Goal: Find specific page/section: Find specific page/section

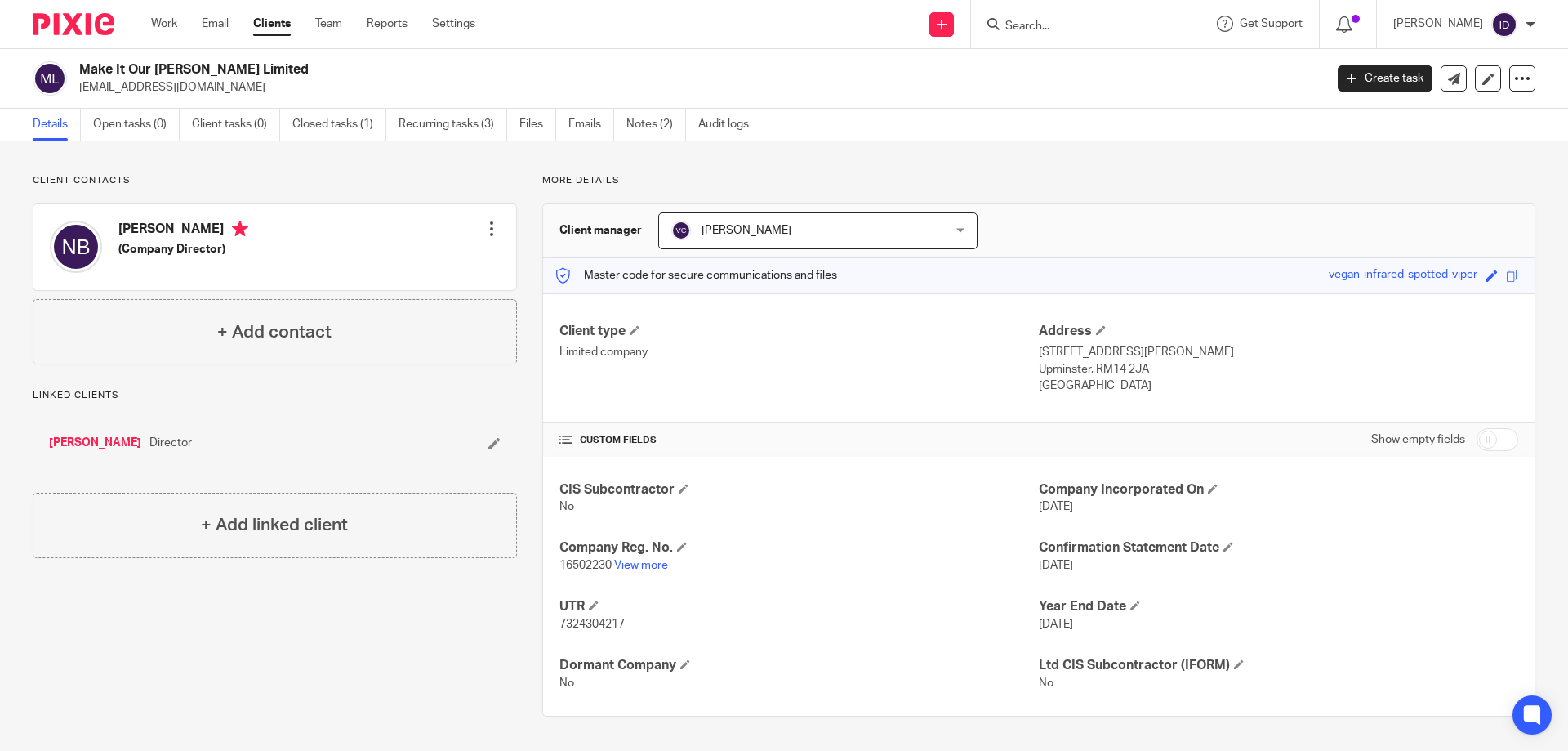
click at [1066, 31] on input "Search" at bounding box center [1078, 27] width 147 height 15
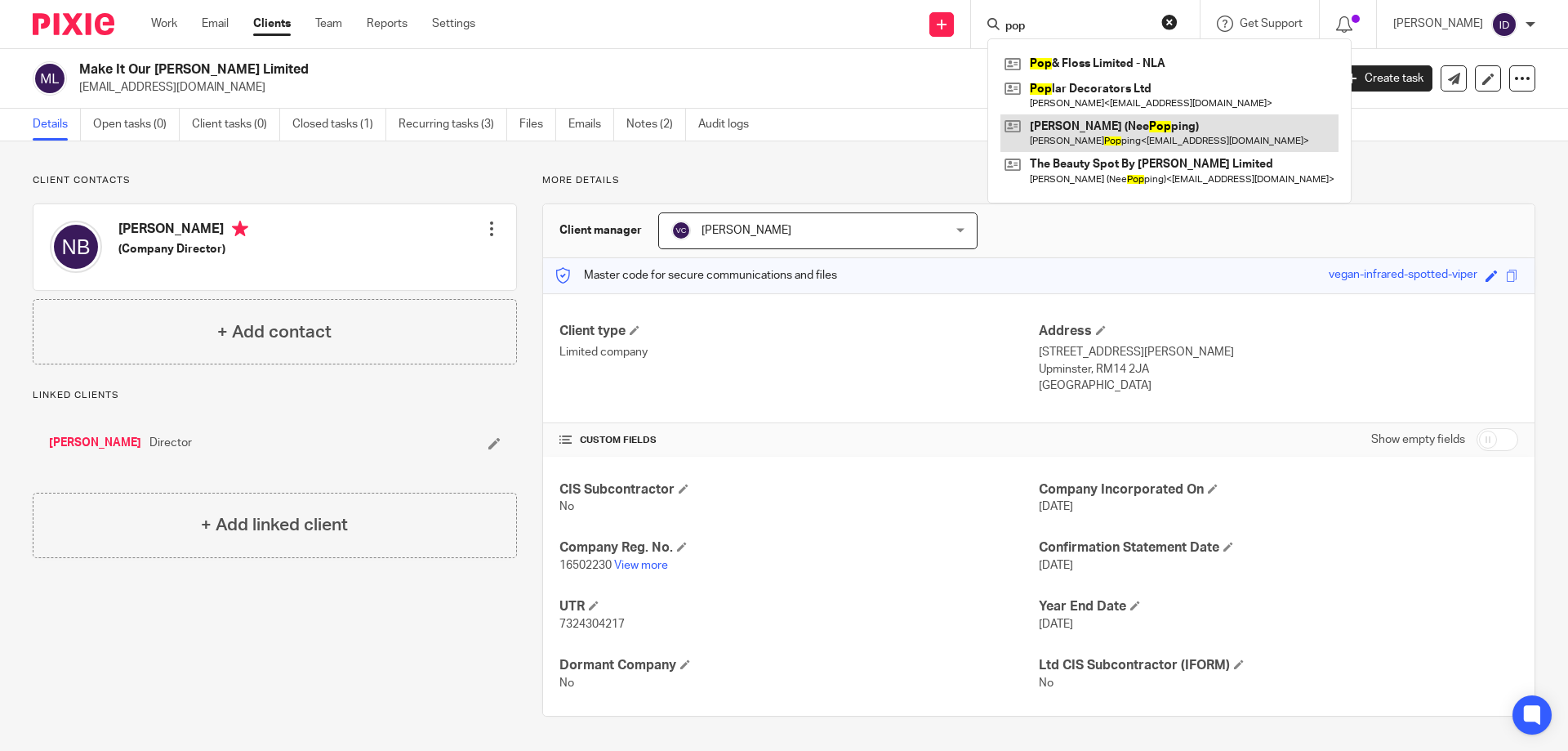
type input "pop"
click at [1085, 130] on link at bounding box center [1170, 133] width 339 height 37
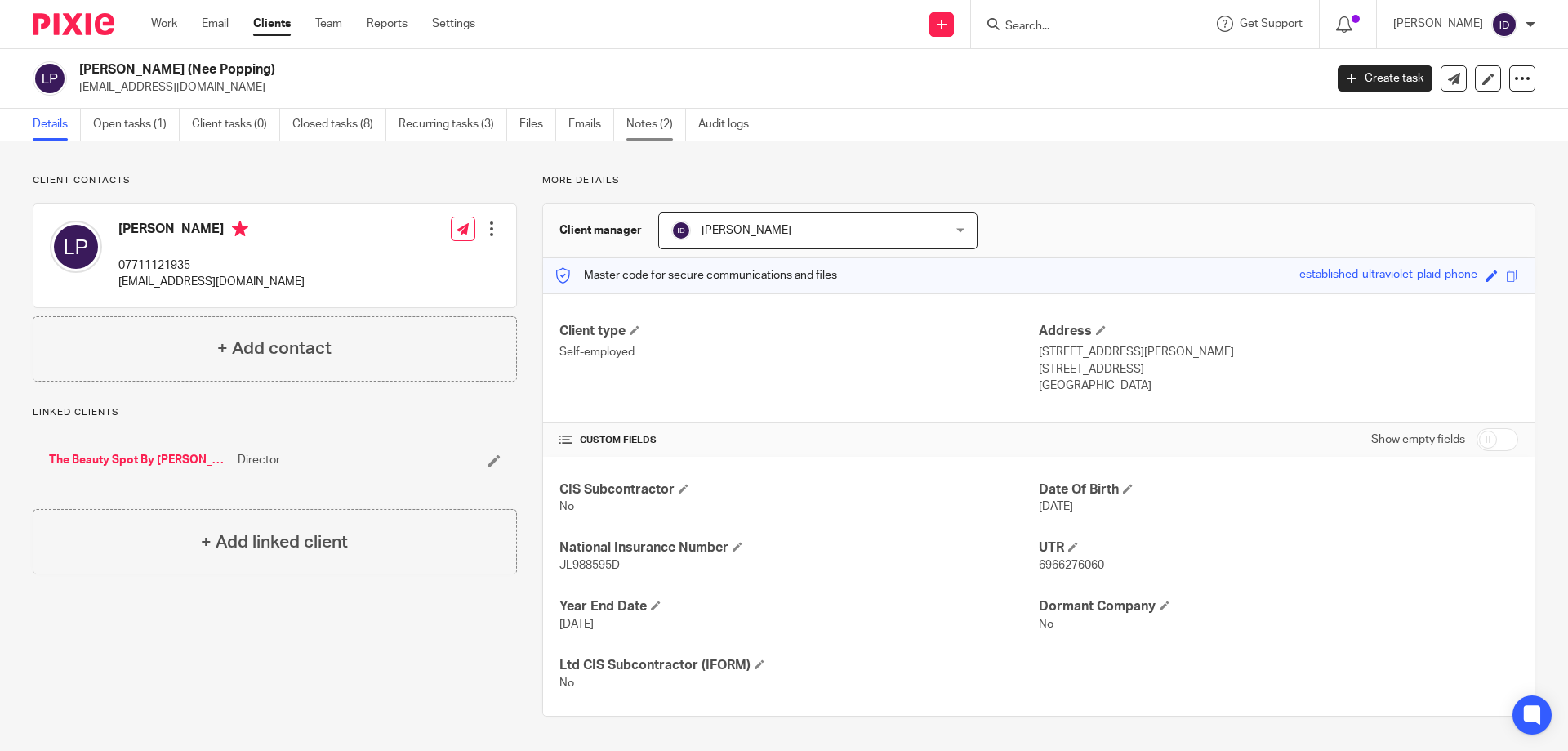
click at [662, 118] on link "Notes (2)" at bounding box center [657, 125] width 60 height 32
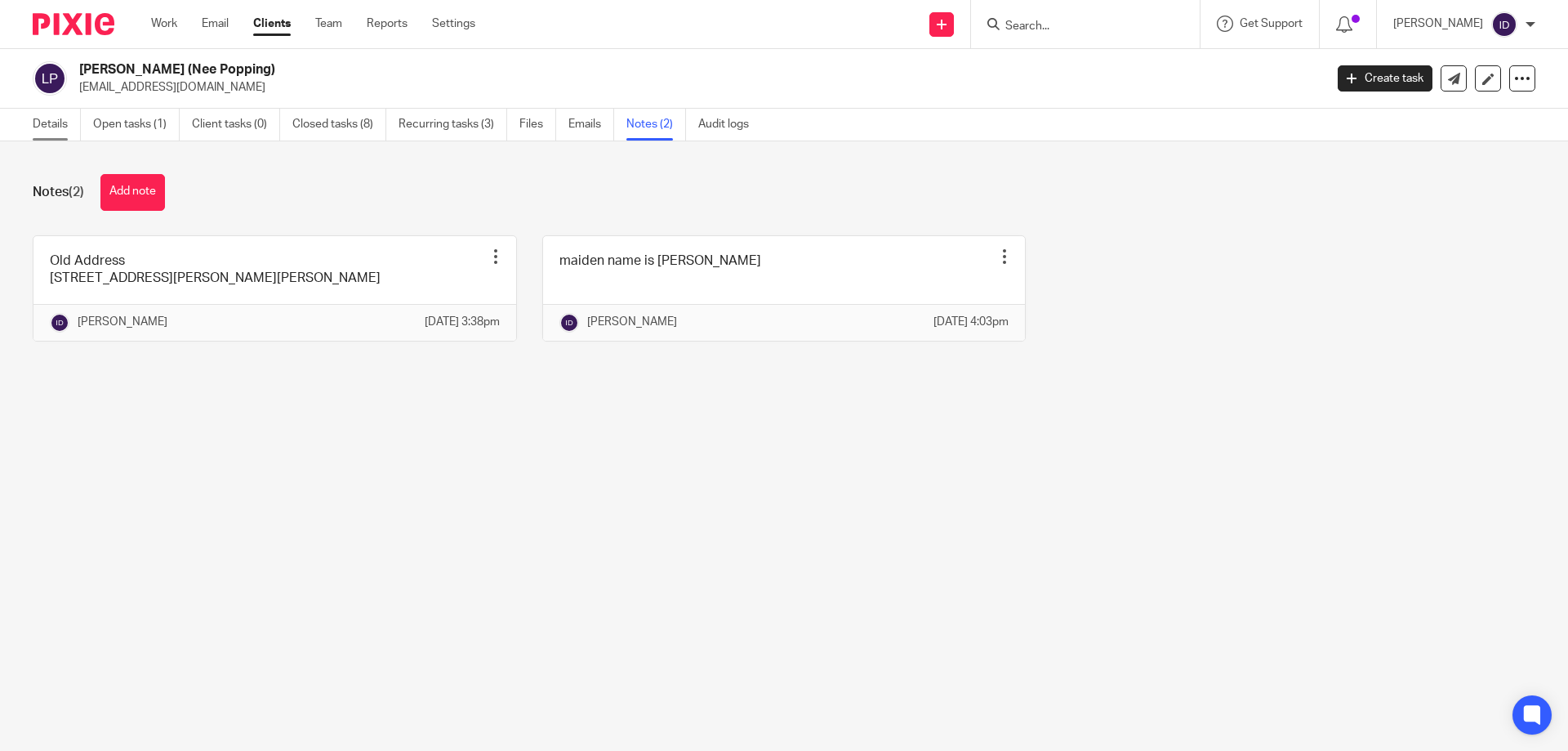
click at [37, 123] on link "Details" at bounding box center [57, 125] width 48 height 32
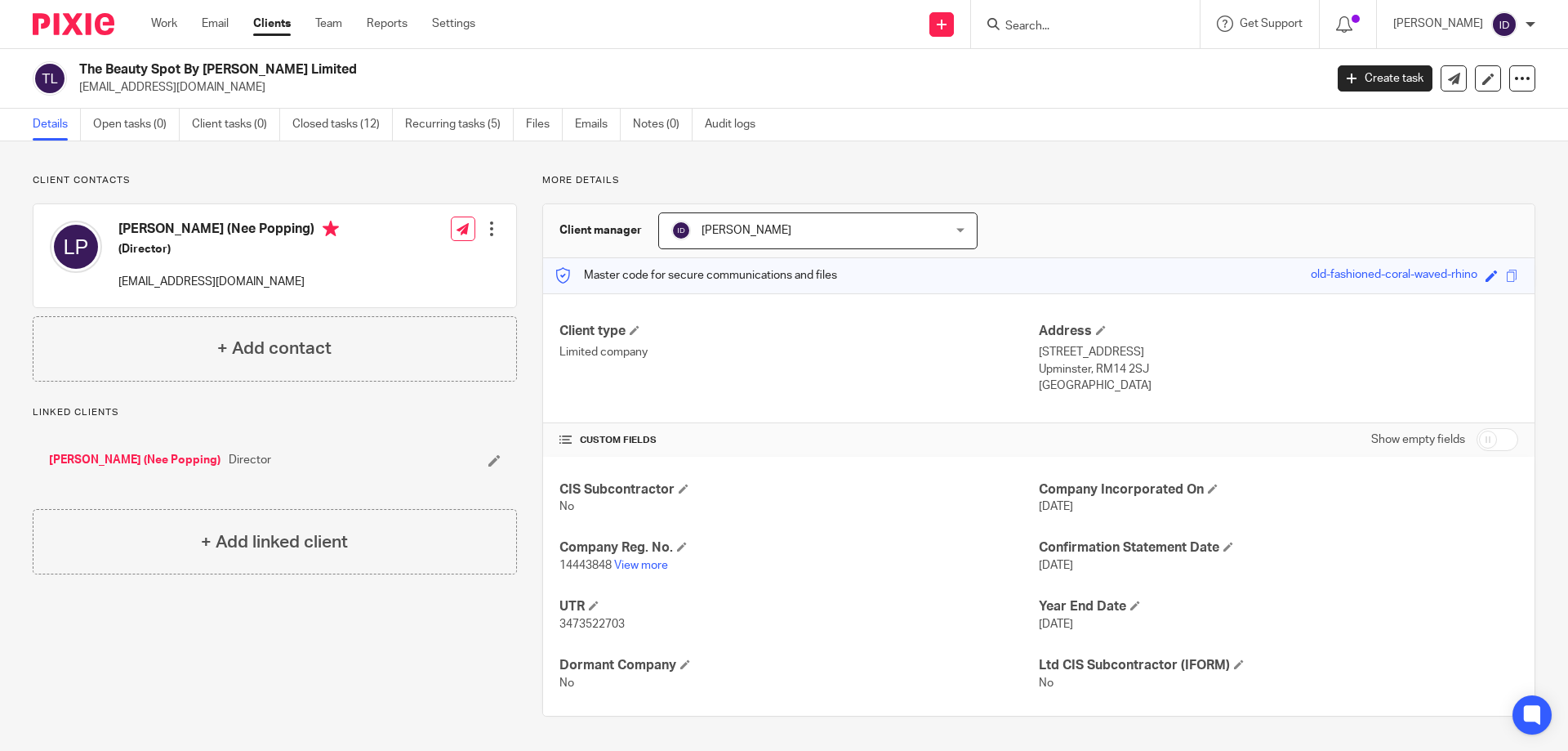
click at [1043, 28] on input "Search" at bounding box center [1078, 27] width 147 height 15
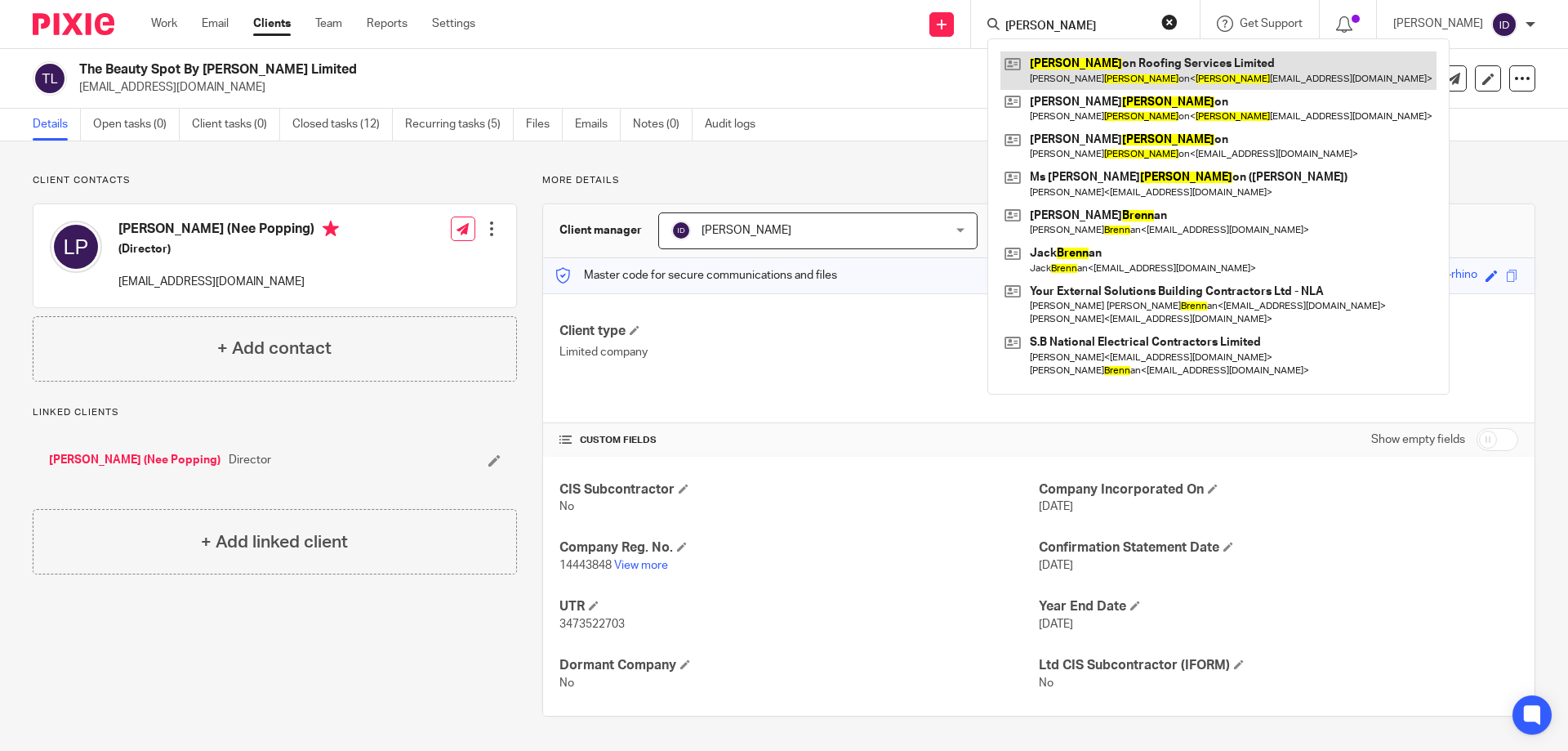
type input "brann"
click at [1108, 64] on link at bounding box center [1218, 70] width 436 height 37
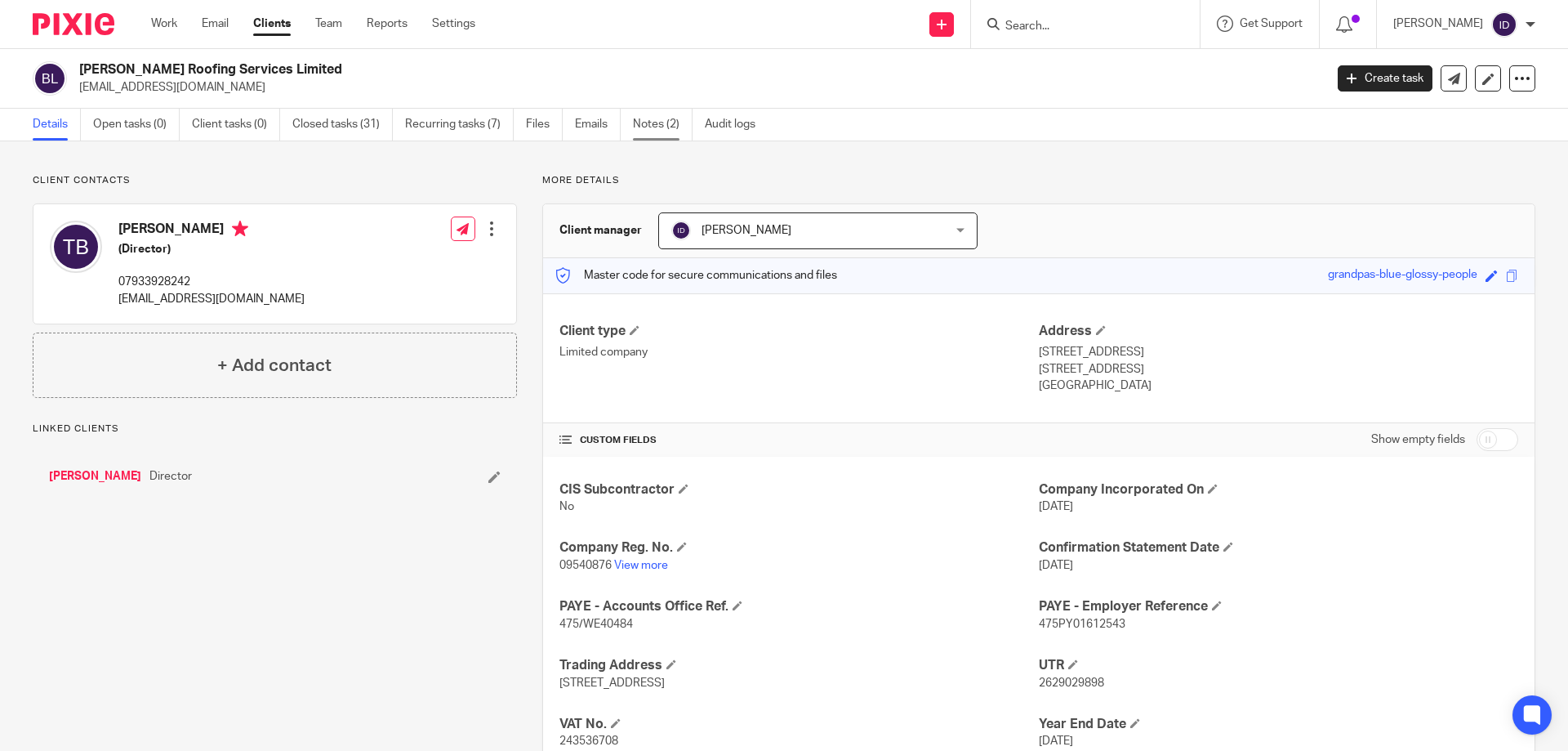
click at [657, 118] on link "Notes (2)" at bounding box center [663, 125] width 60 height 32
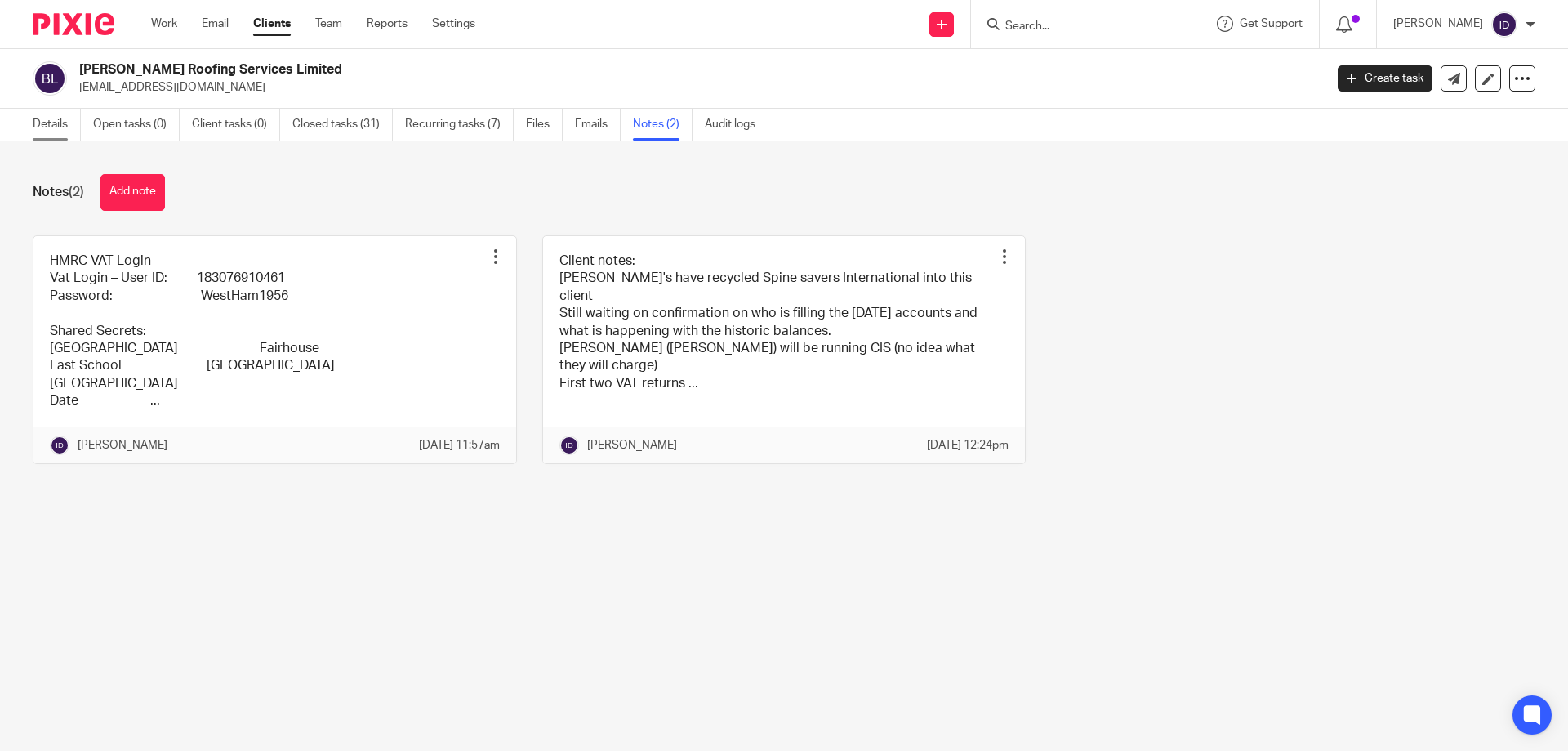
click at [54, 124] on link "Details" at bounding box center [57, 125] width 48 height 32
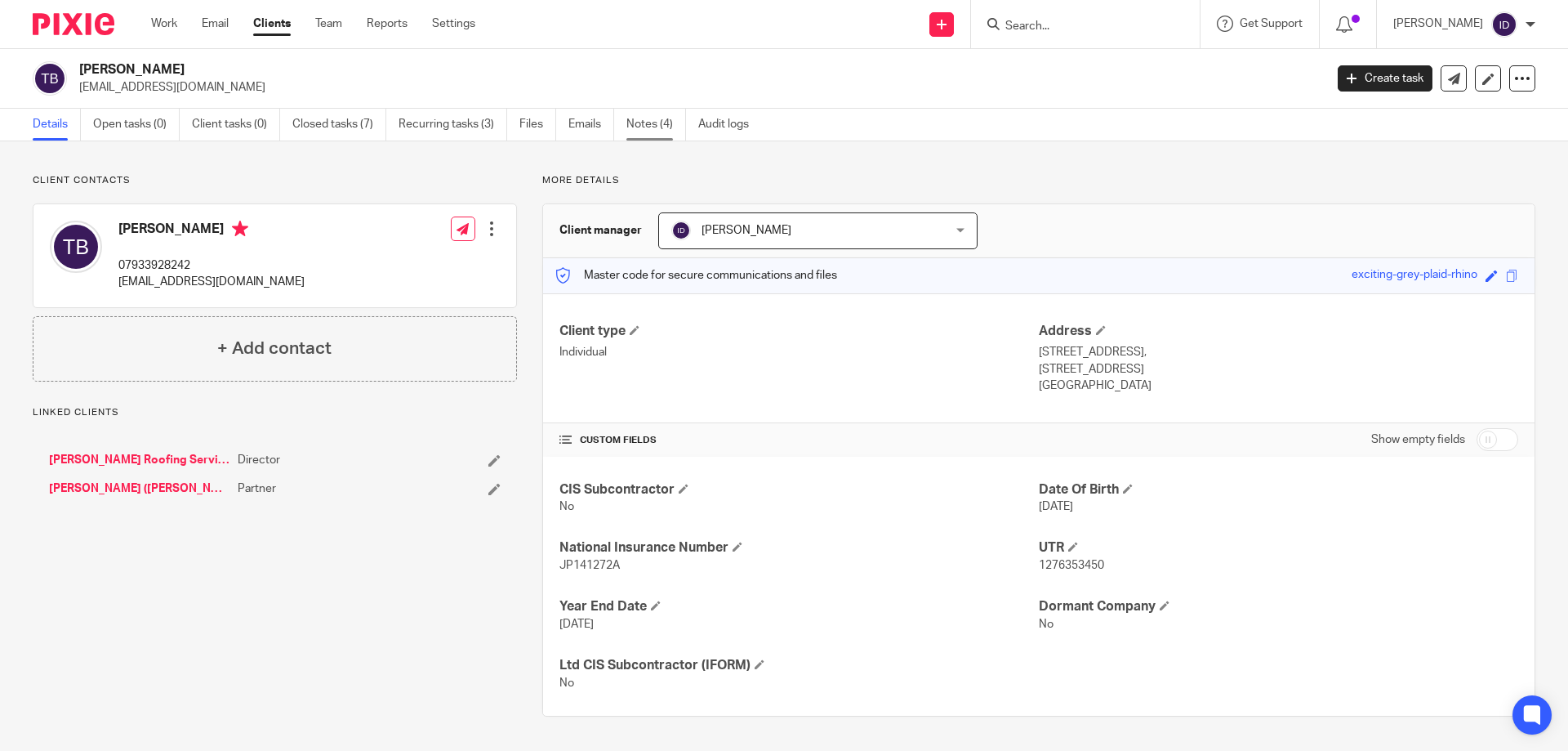
click at [655, 123] on link "Notes (4)" at bounding box center [657, 125] width 60 height 32
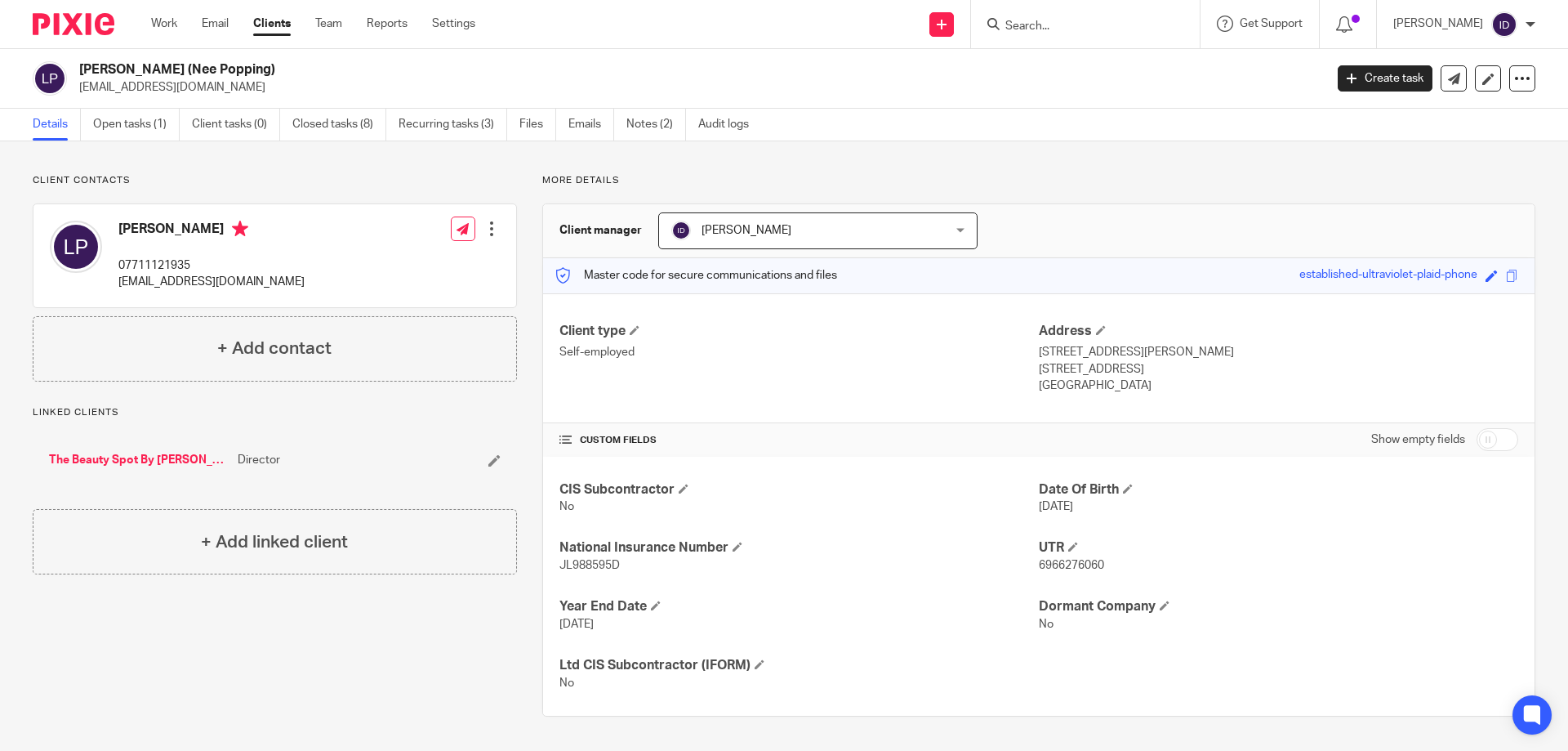
click at [1053, 12] on div at bounding box center [1085, 24] width 229 height 48
click at [1053, 22] on input "Search" at bounding box center [1078, 27] width 147 height 15
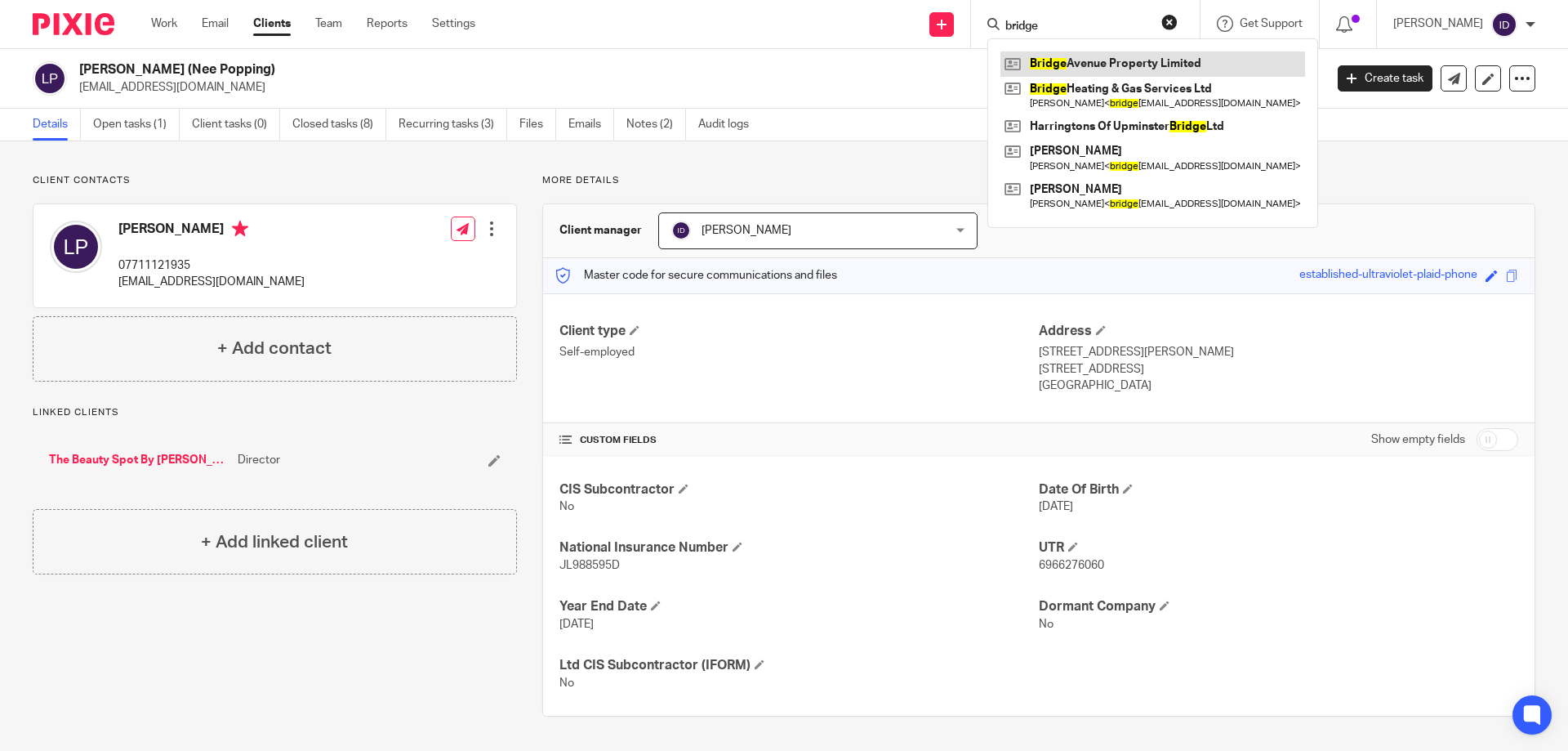
type input "bridge"
drag, startPoint x: 1096, startPoint y: 23, endPoint x: 852, endPoint y: 26, distance: 244.0
click at [852, 26] on div "Send new email Create task Add client bridge Bridge Avenue Property Limited Bri…" at bounding box center [1034, 24] width 1069 height 48
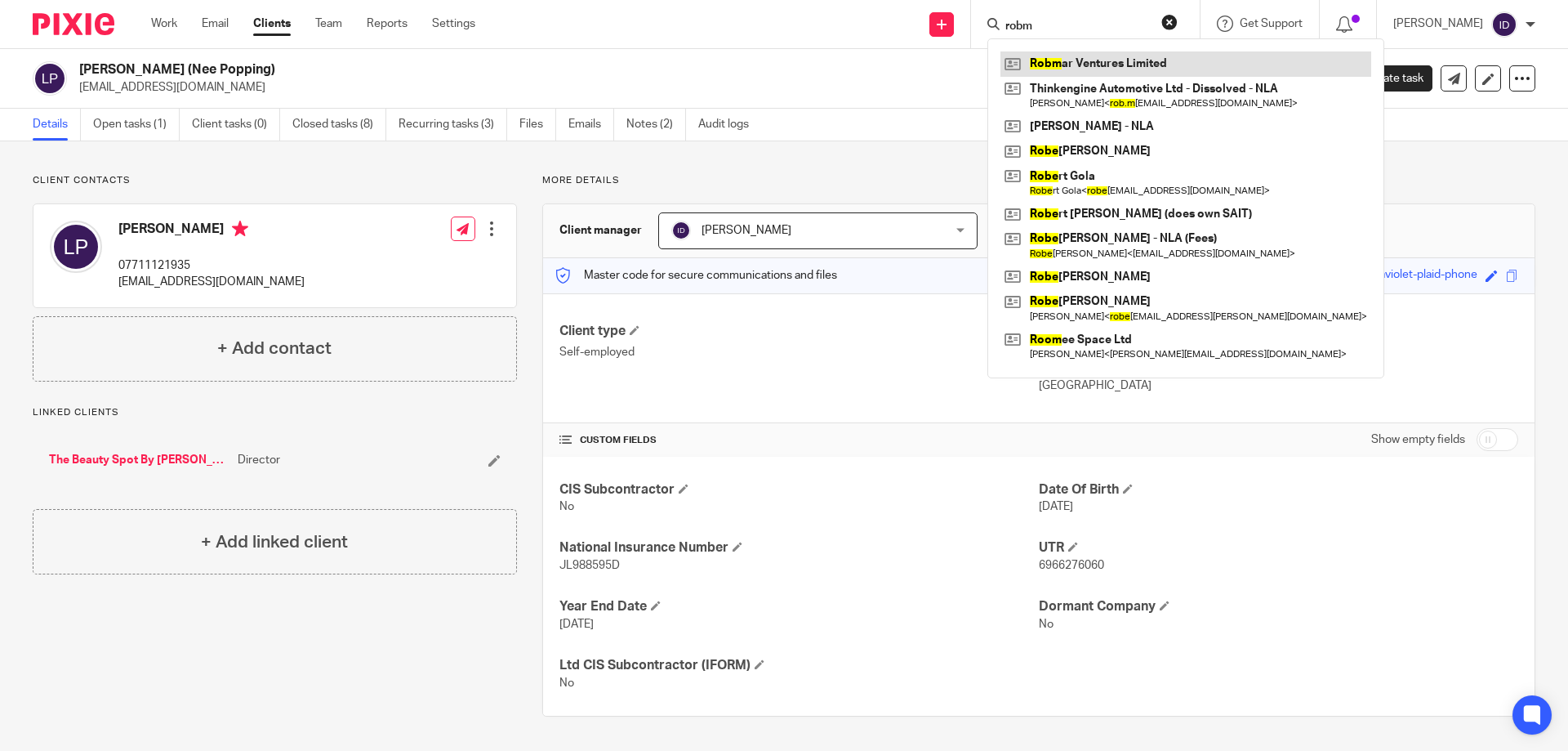
type input "robm"
click at [1088, 61] on link at bounding box center [1186, 63] width 371 height 24
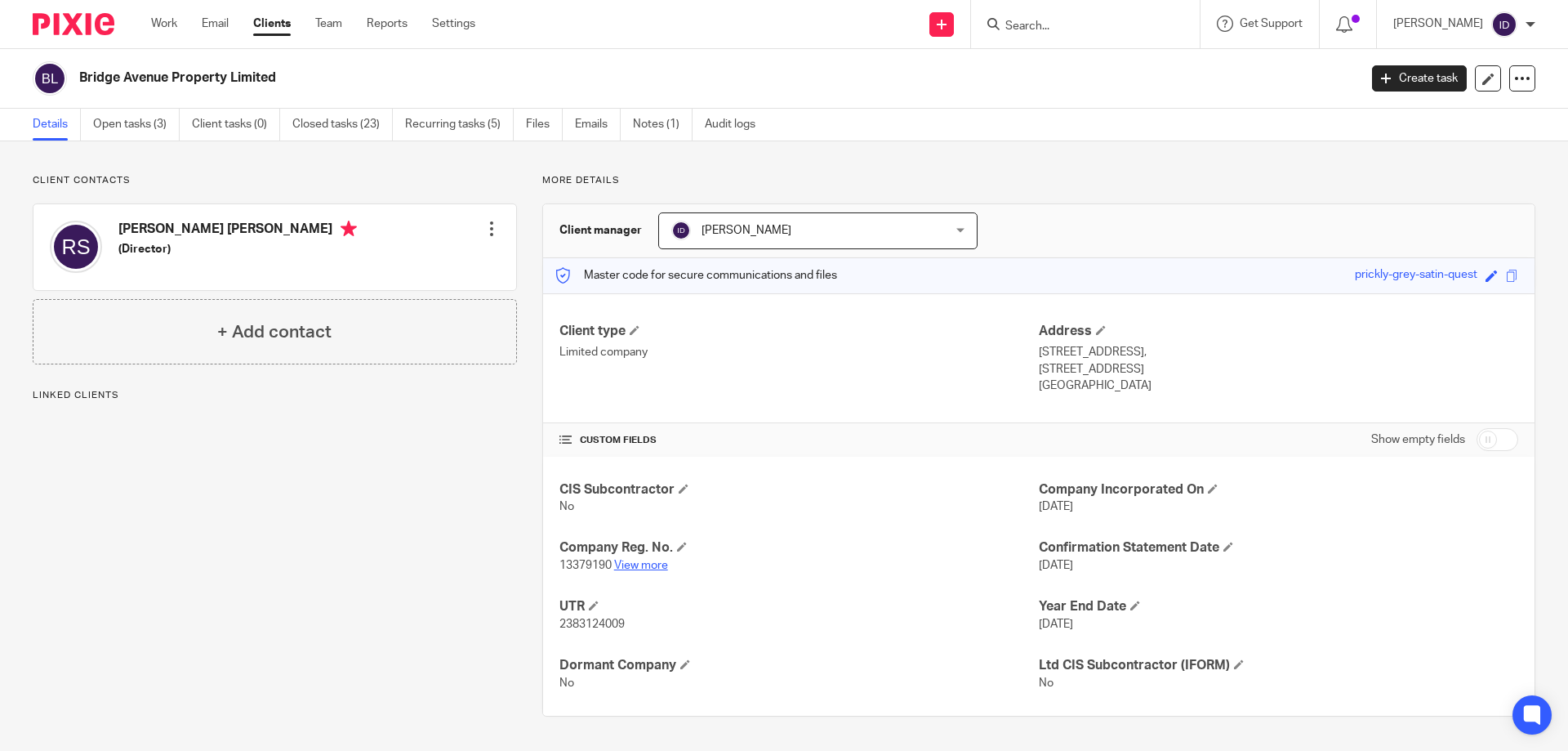
click at [636, 567] on link "View more" at bounding box center [642, 566] width 54 height 11
click at [1093, 26] on input "Search" at bounding box center [1078, 27] width 147 height 15
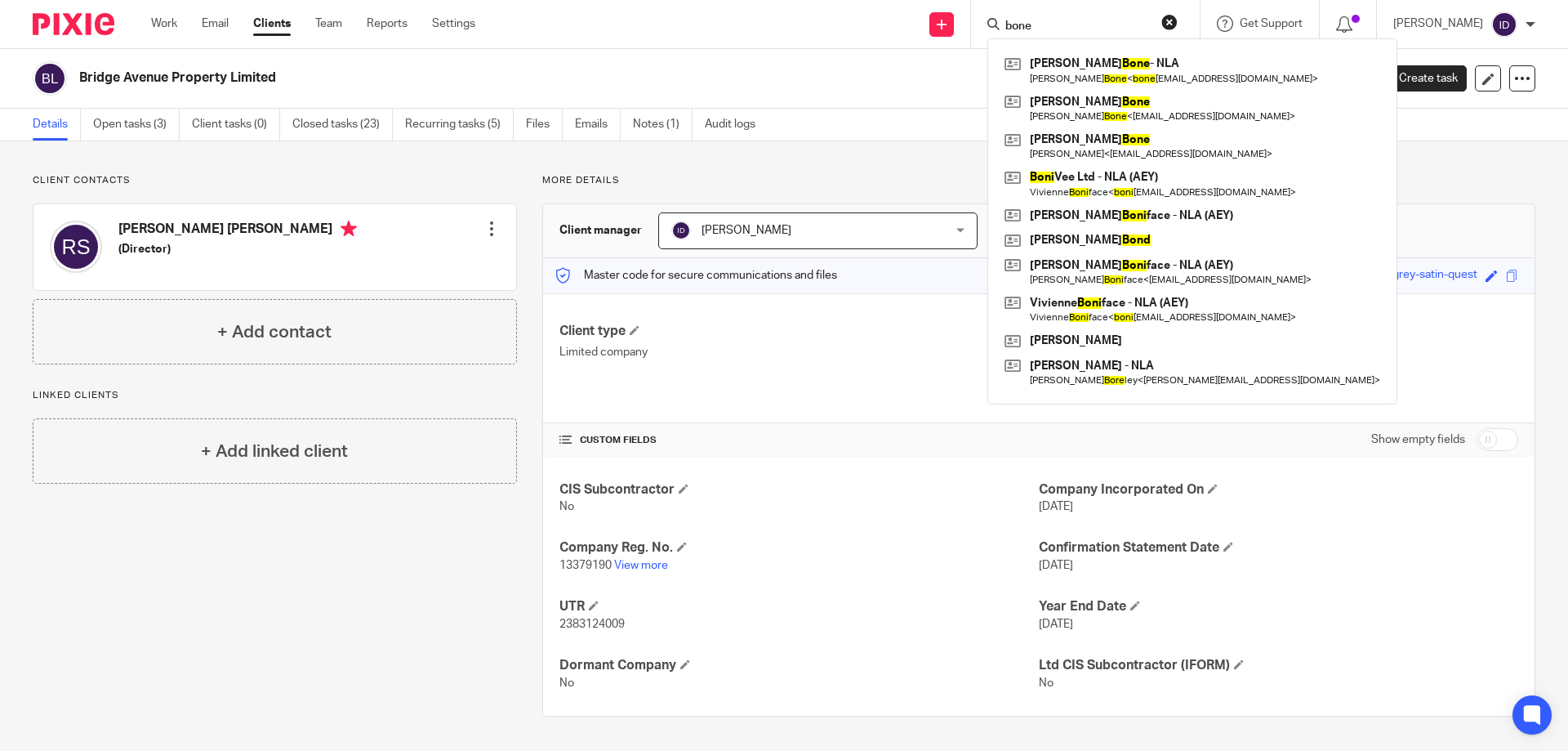
drag, startPoint x: 1075, startPoint y: 20, endPoint x: 1021, endPoint y: 28, distance: 54.6
click at [1021, 28] on div "bone" at bounding box center [1083, 24] width 191 height 20
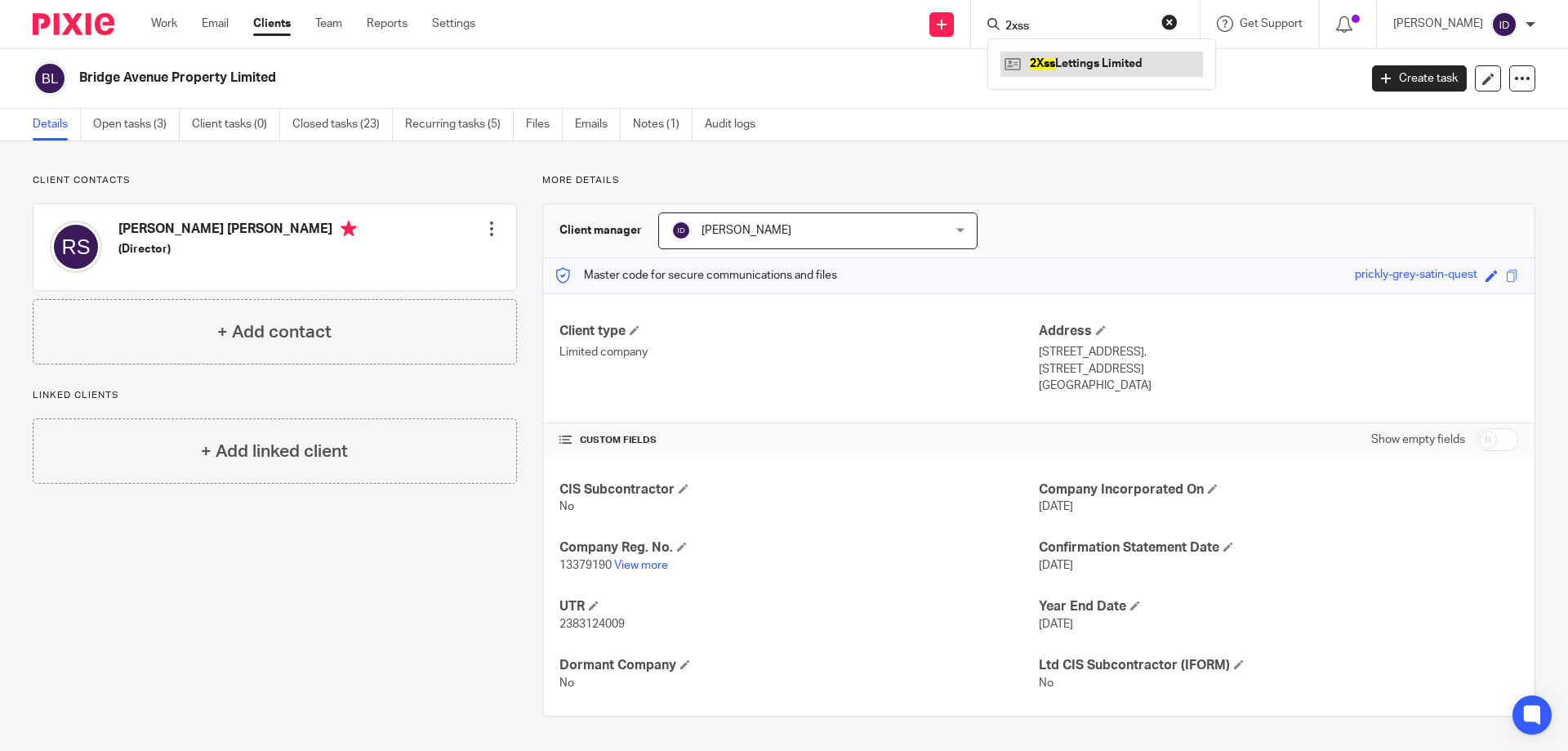
type input "2xss"
click at [1104, 72] on link at bounding box center [1102, 63] width 203 height 24
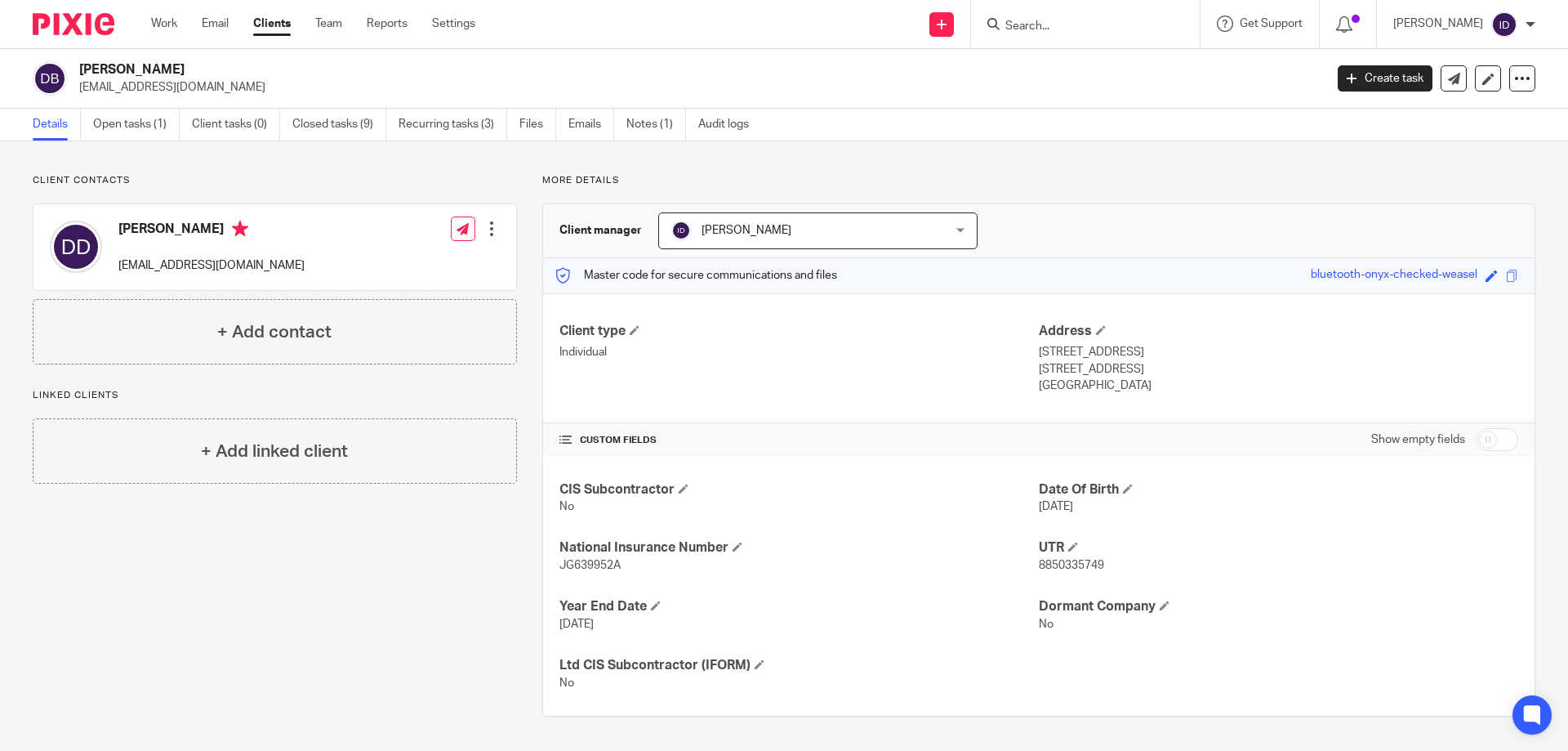
drag, startPoint x: 80, startPoint y: 91, endPoint x: 227, endPoint y: 91, distance: 147.0
click at [227, 91] on p "stayontrack@hotmail.com" at bounding box center [696, 87] width 1234 height 17
click at [803, 92] on p "stayontrack@hotmail.com" at bounding box center [696, 87] width 1234 height 17
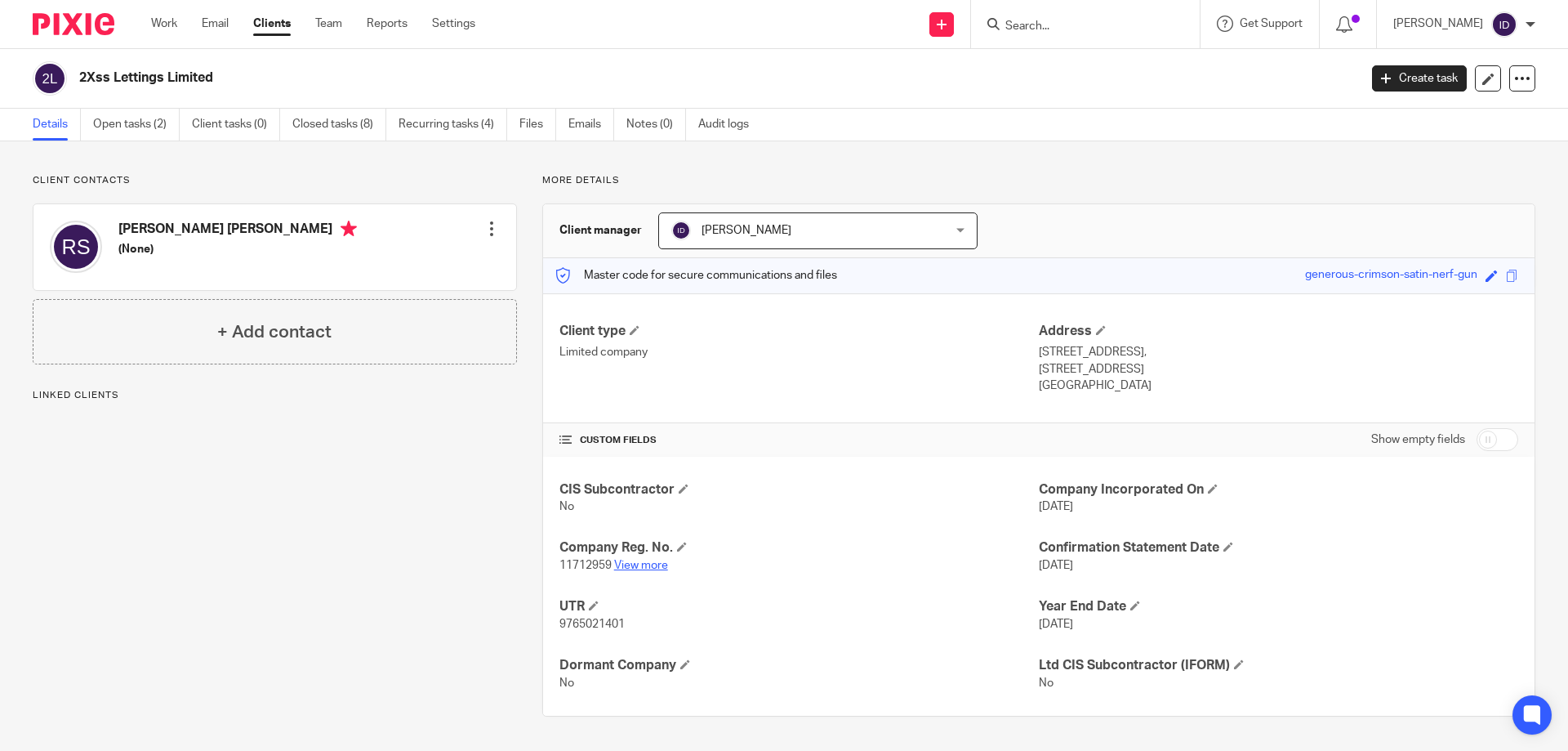
click at [641, 561] on link "View more" at bounding box center [642, 566] width 54 height 11
click at [1083, 27] on input "Search" at bounding box center [1078, 27] width 147 height 15
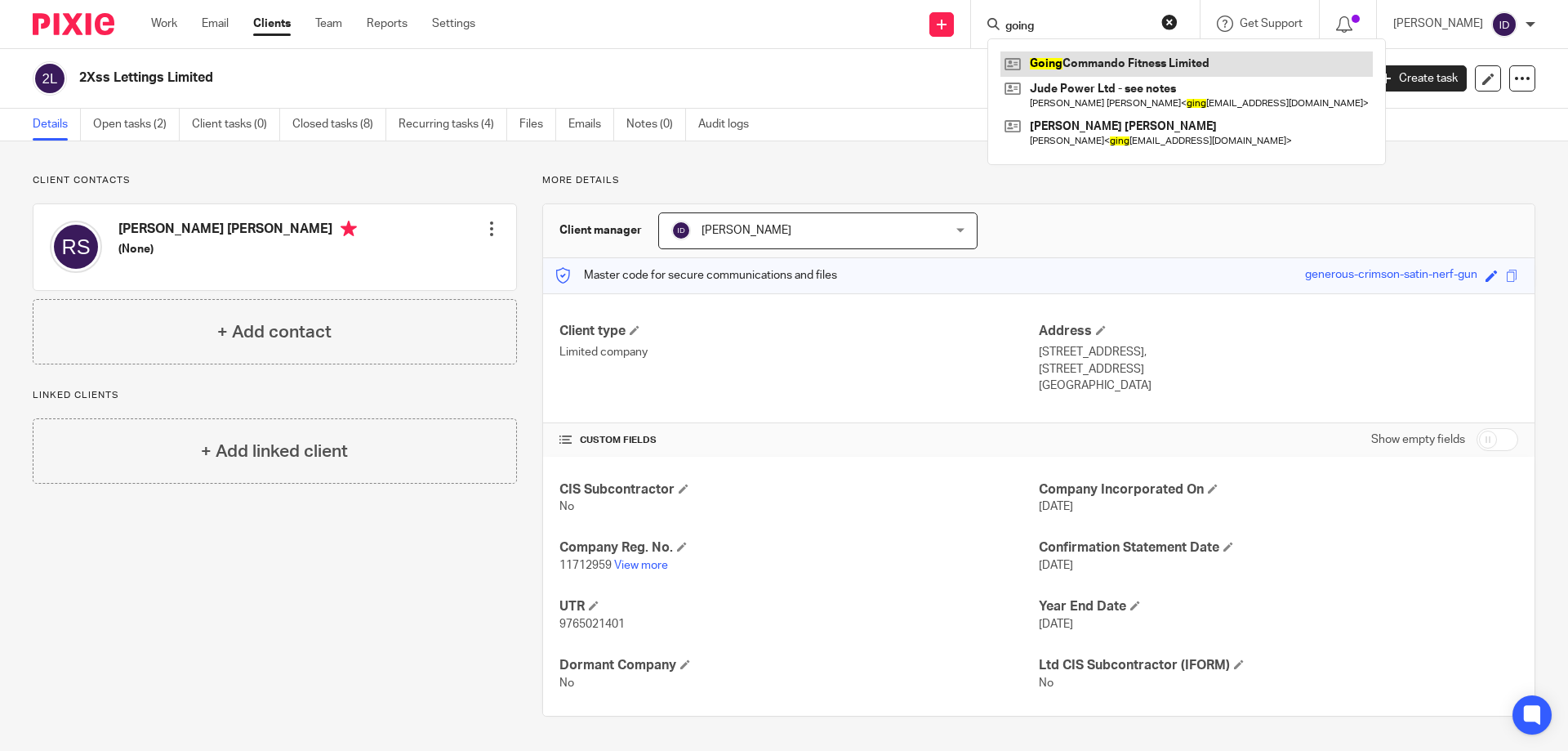
type input "going"
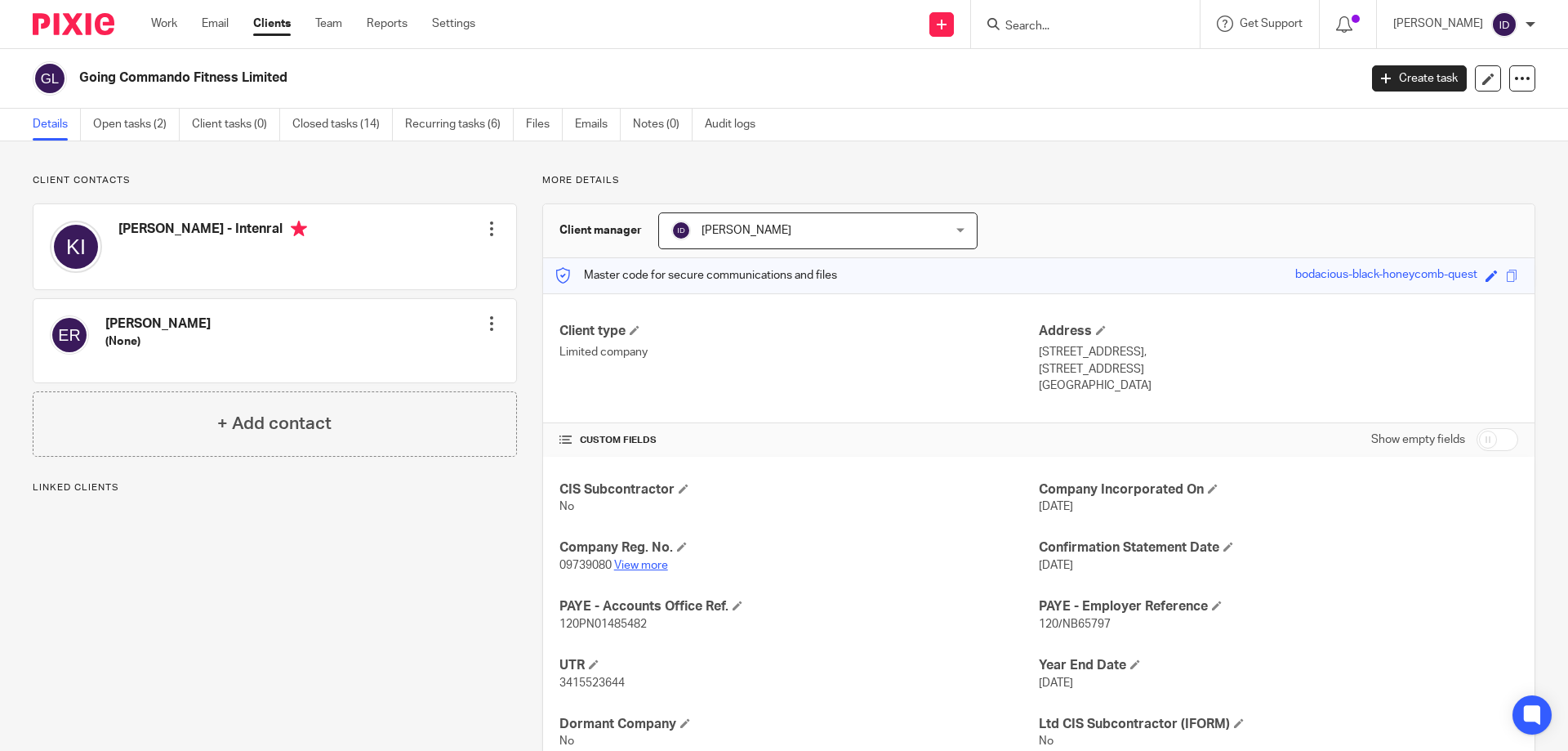
click at [634, 569] on link "View more" at bounding box center [642, 566] width 54 height 11
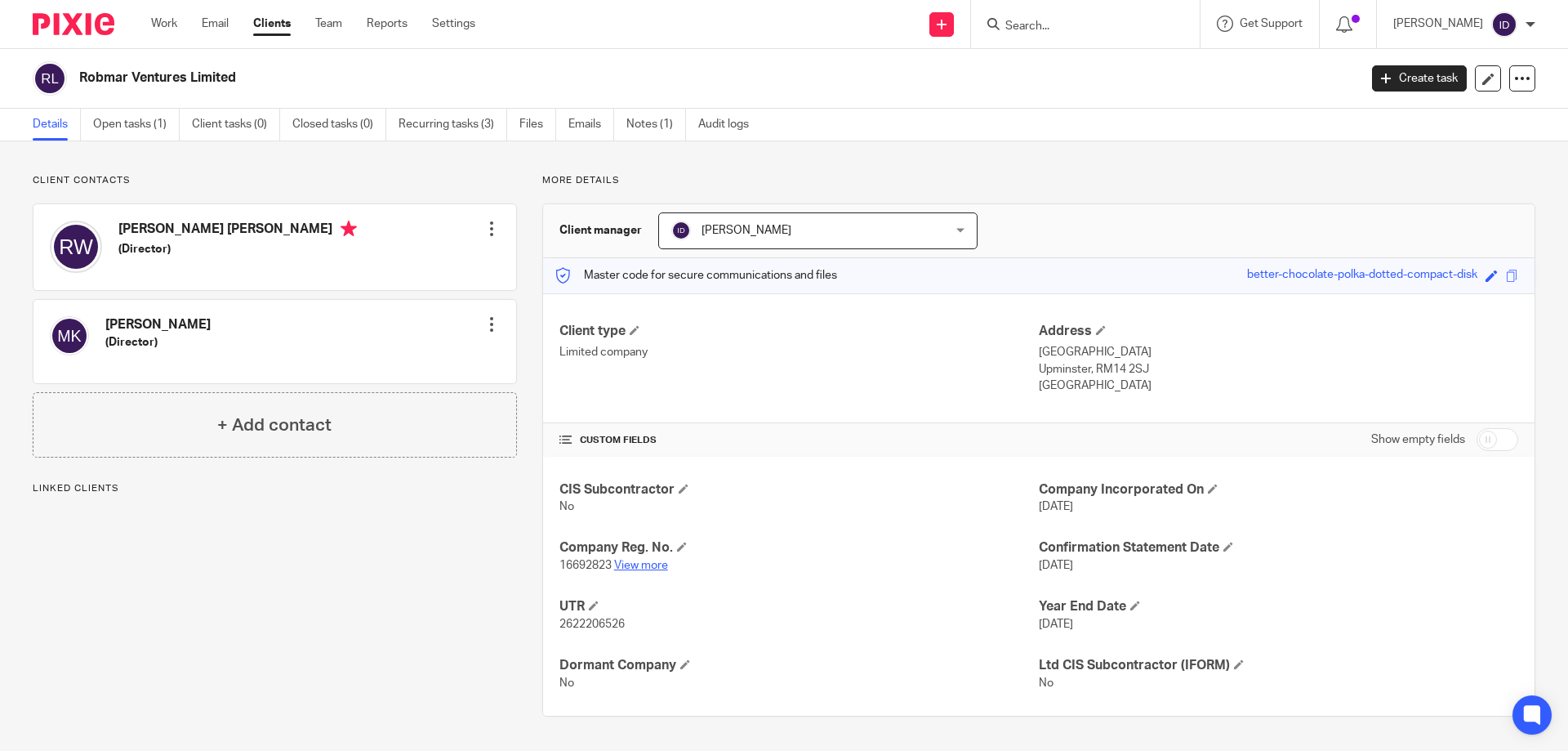
click at [641, 569] on link "View more" at bounding box center [642, 566] width 54 height 11
